Goal: Book appointment/travel/reservation

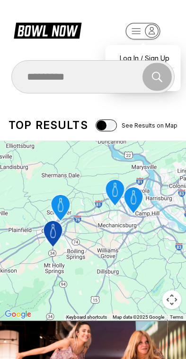
click at [154, 51] on div "Log In / Sign Up" at bounding box center [143, 58] width 66 height 17
select select "**"
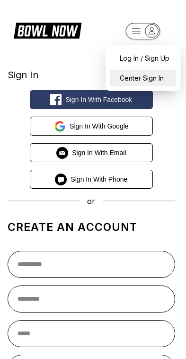
click at [158, 74] on div "Center Sign In" at bounding box center [143, 78] width 66 height 17
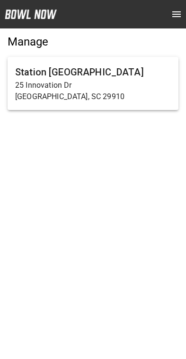
click at [114, 92] on p "Bluffton, SC 29910" at bounding box center [93, 96] width 156 height 11
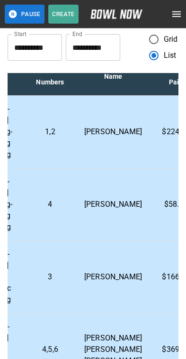
scroll to position [21, 248]
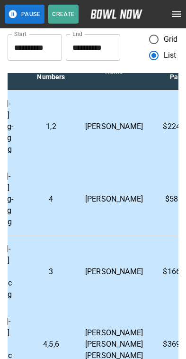
click at [115, 277] on td "Dustin Ard" at bounding box center [114, 271] width 73 height 72
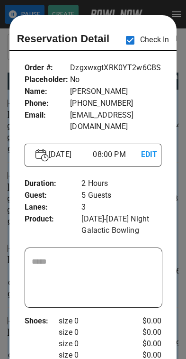
scroll to position [15, 0]
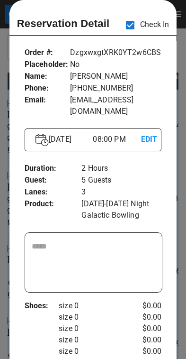
click at [181, 165] on div at bounding box center [93, 179] width 186 height 359
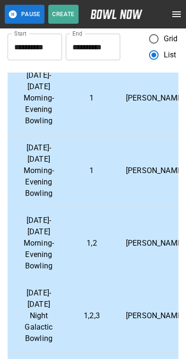
scroll to position [411, 207]
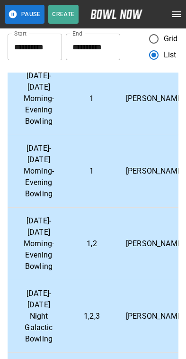
click at [183, 70] on div "**********" at bounding box center [93, 232] width 186 height 445
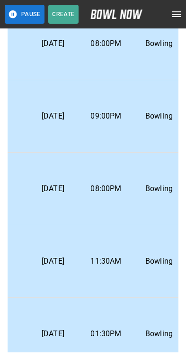
scroll to position [128, 35]
